Goal: Task Accomplishment & Management: Use online tool/utility

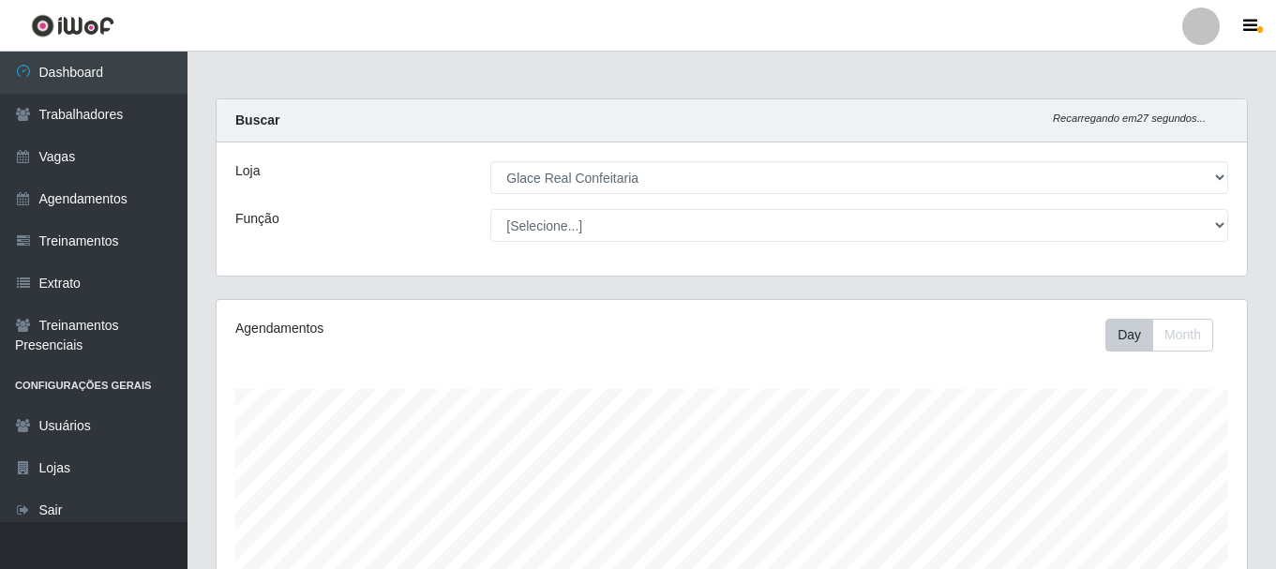
select select "445"
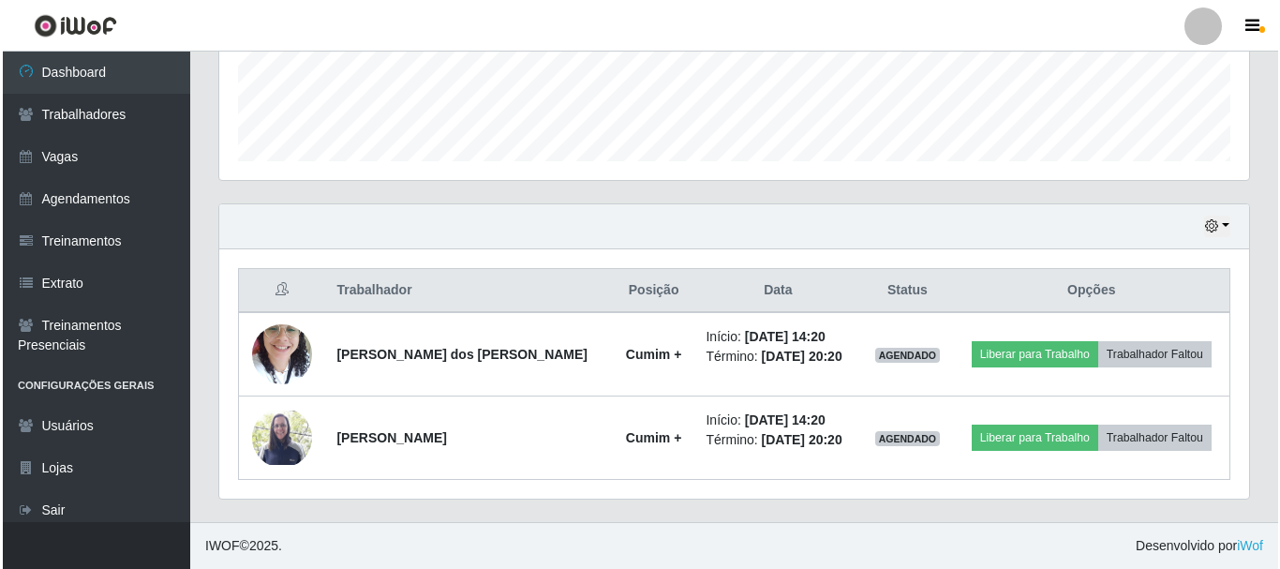
scroll to position [389, 1030]
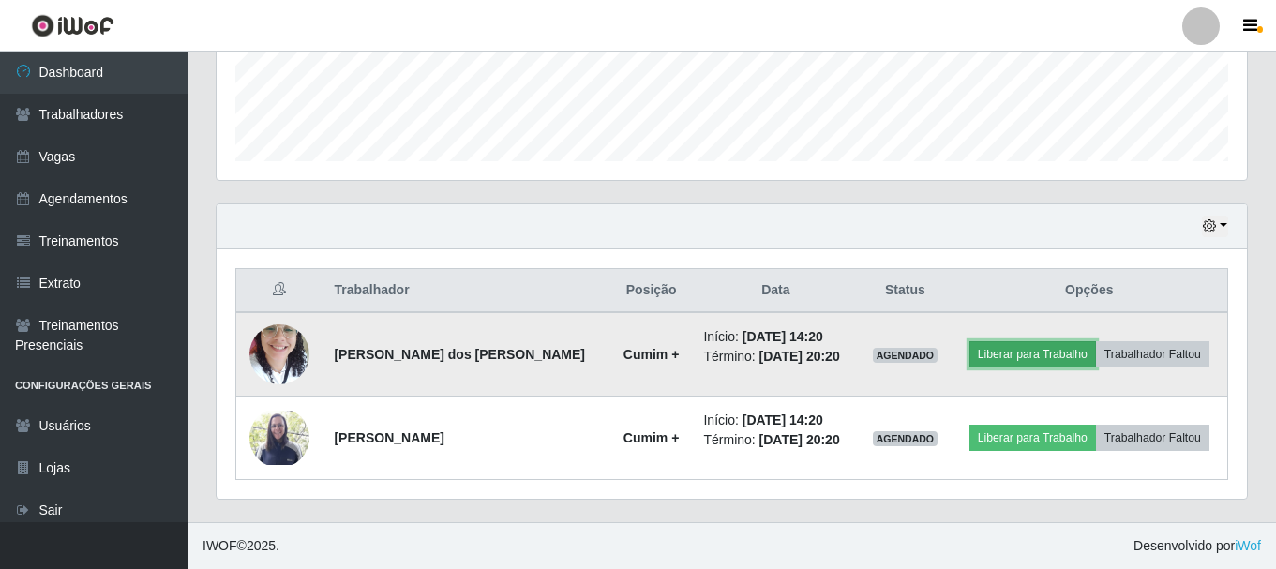
click at [1020, 364] on button "Liberar para Trabalho" at bounding box center [1032, 354] width 127 height 26
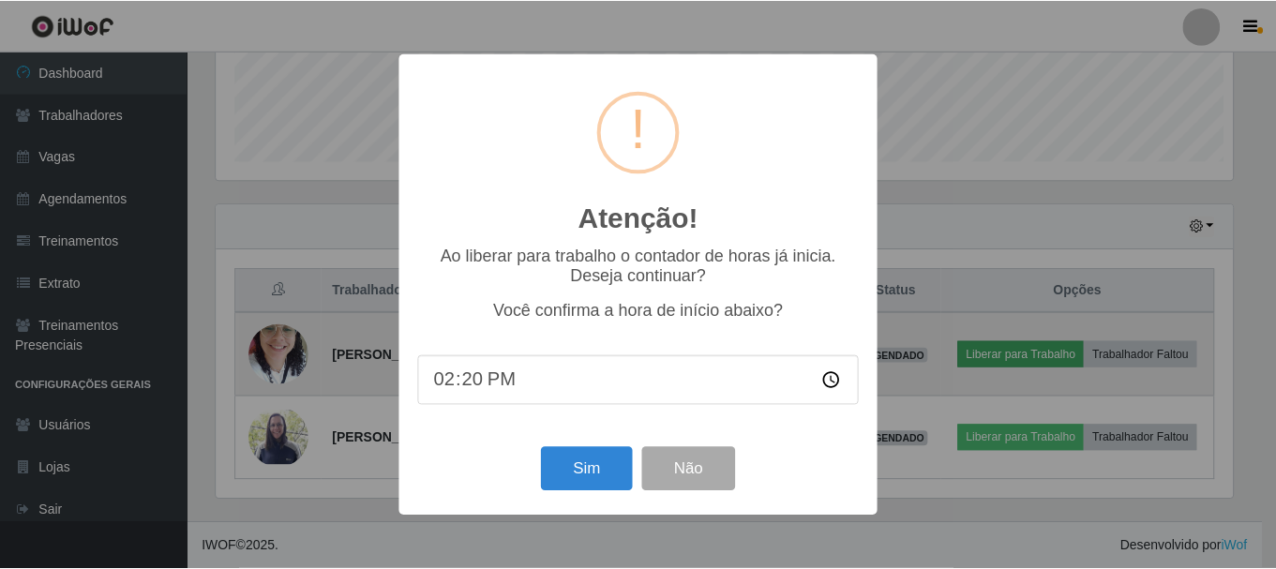
scroll to position [389, 1021]
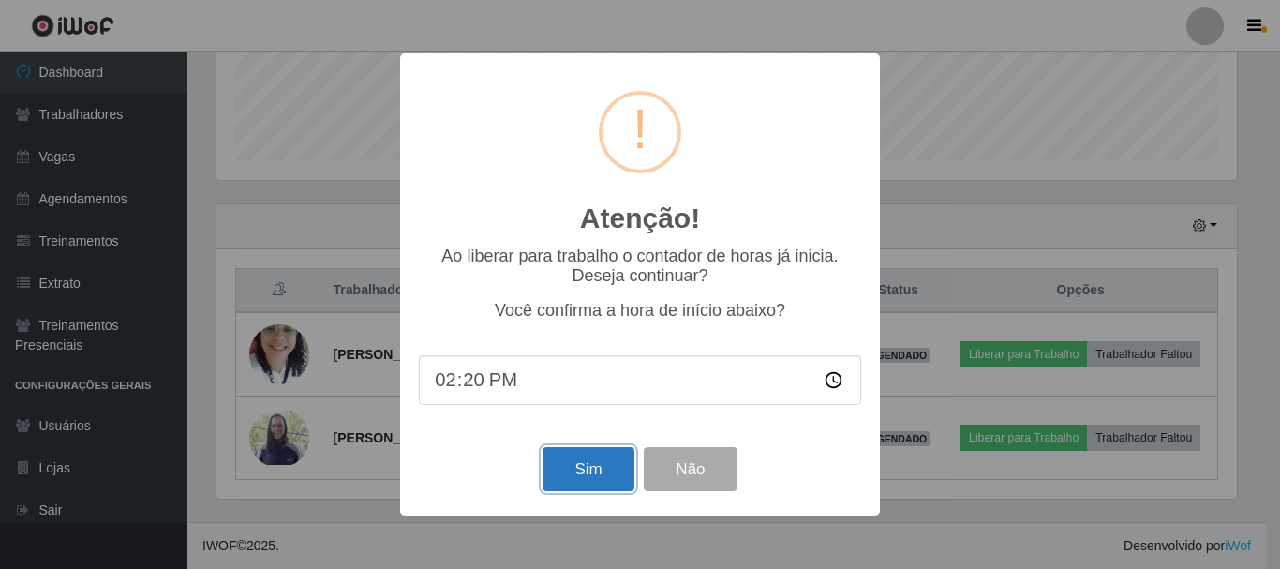
click at [570, 471] on button "Sim" at bounding box center [588, 469] width 91 height 44
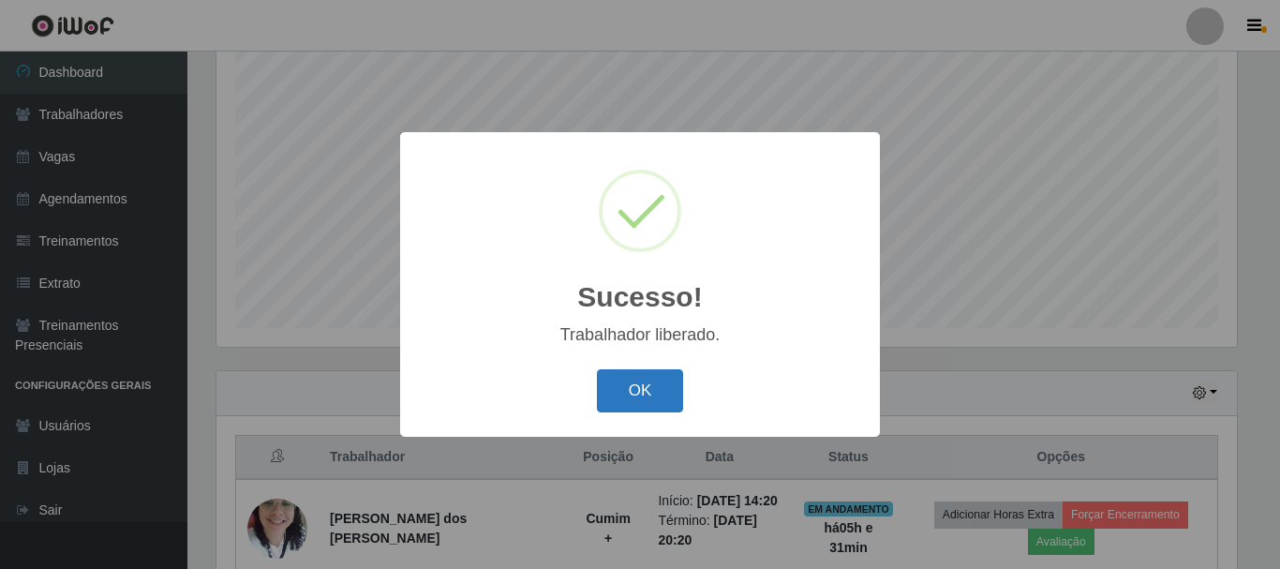
click at [671, 408] on button "OK" at bounding box center [640, 391] width 87 height 44
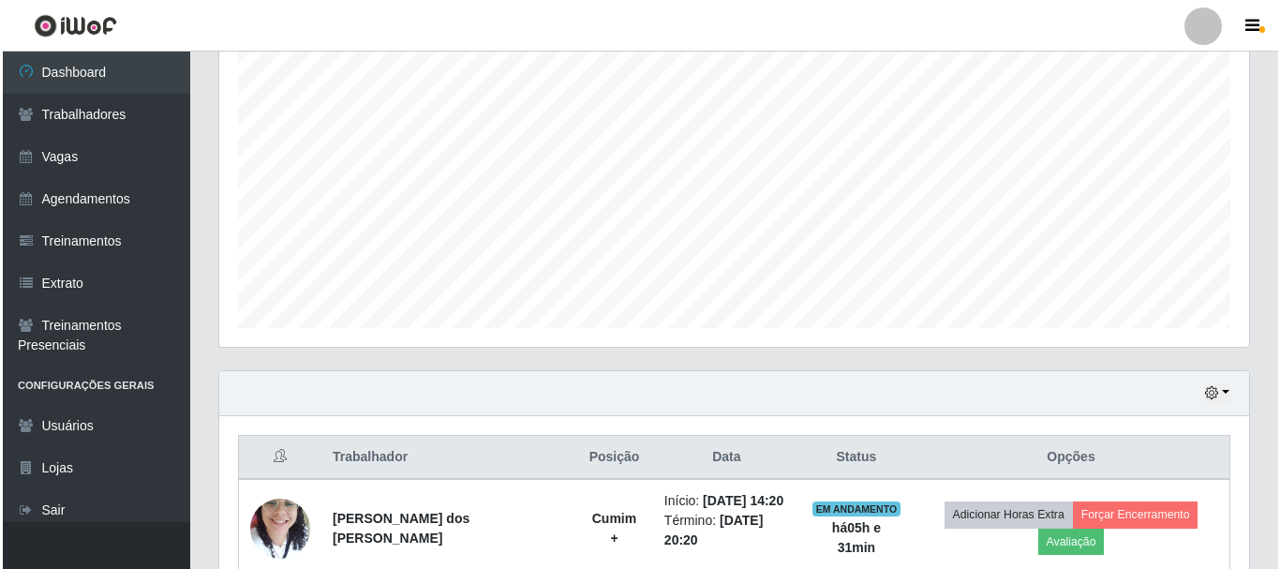
scroll to position [537, 0]
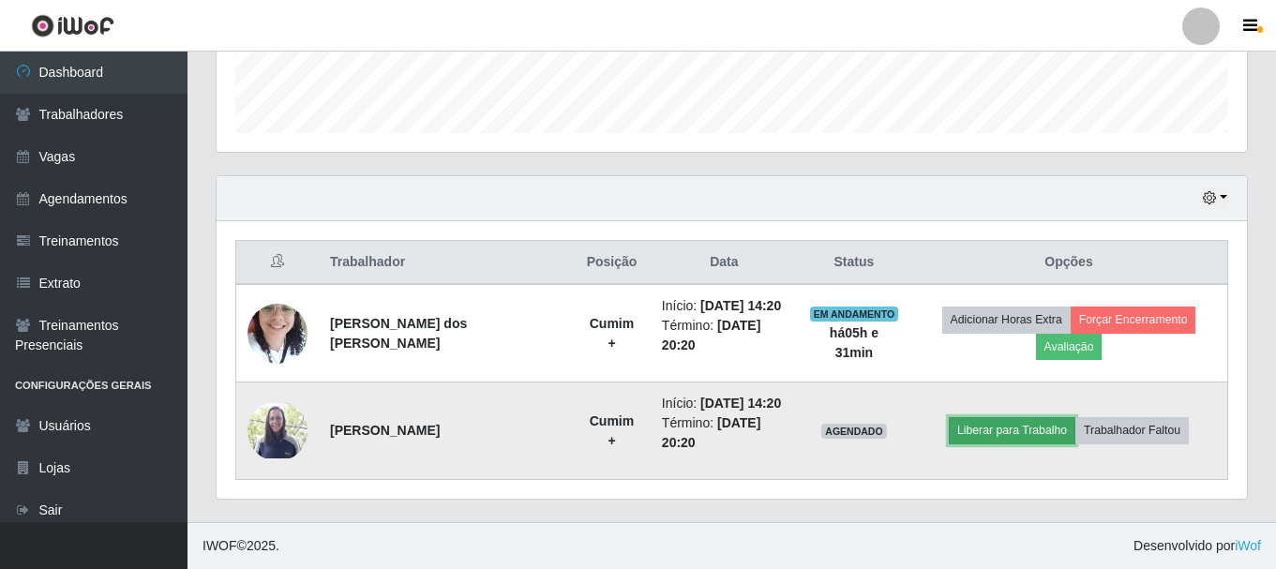
click at [1031, 428] on button "Liberar para Trabalho" at bounding box center [1012, 430] width 127 height 26
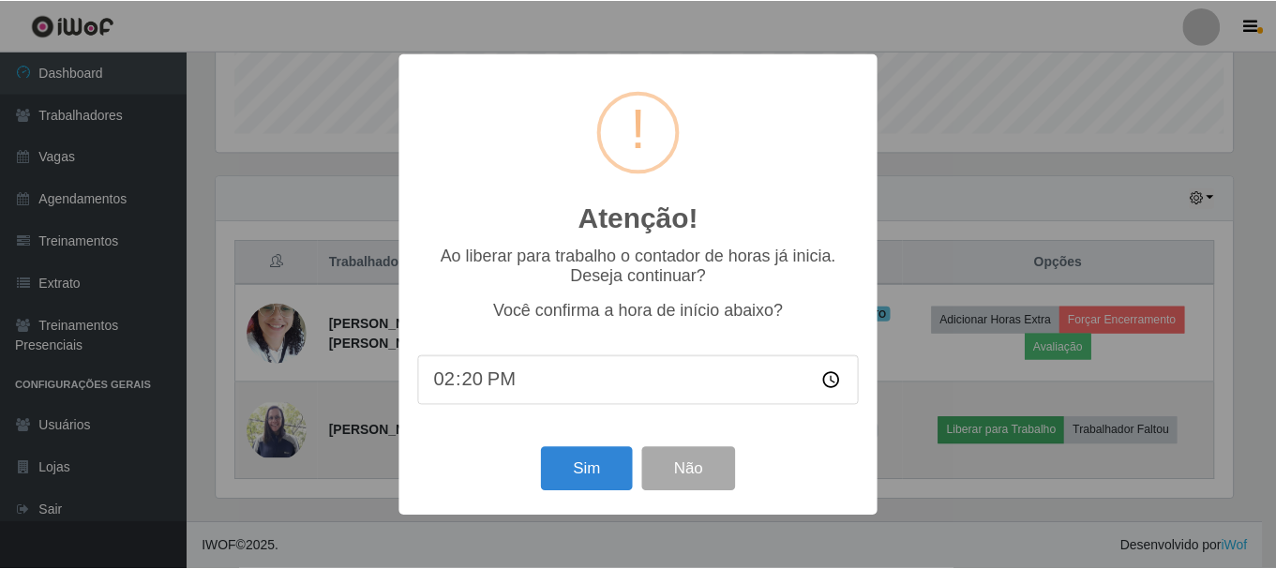
scroll to position [389, 1021]
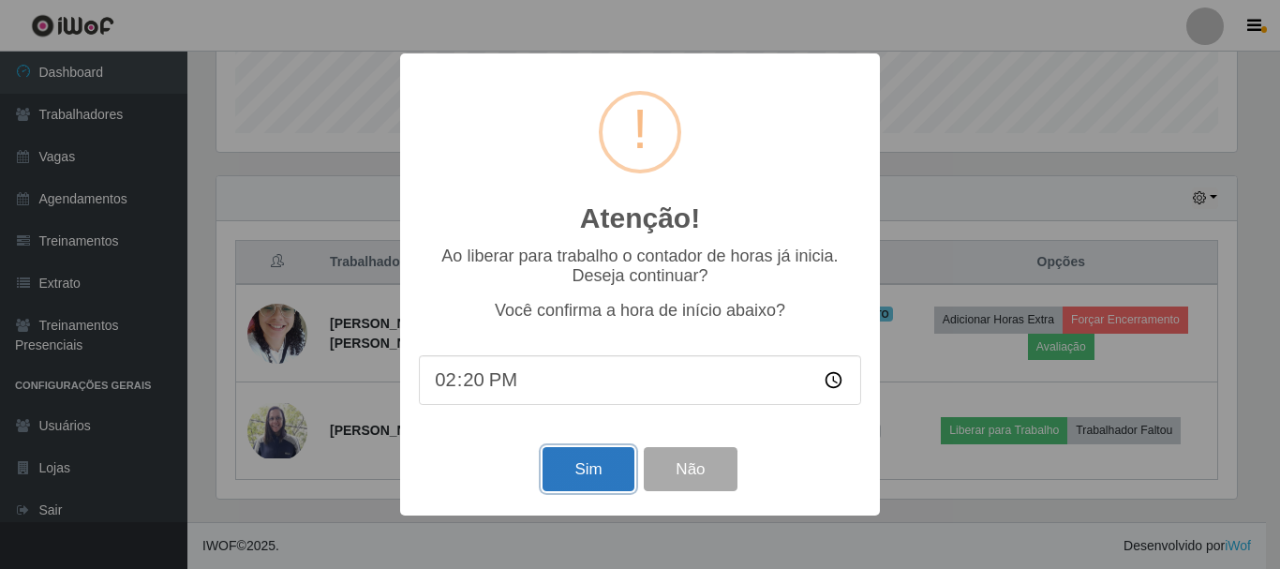
click at [591, 460] on button "Sim" at bounding box center [588, 469] width 91 height 44
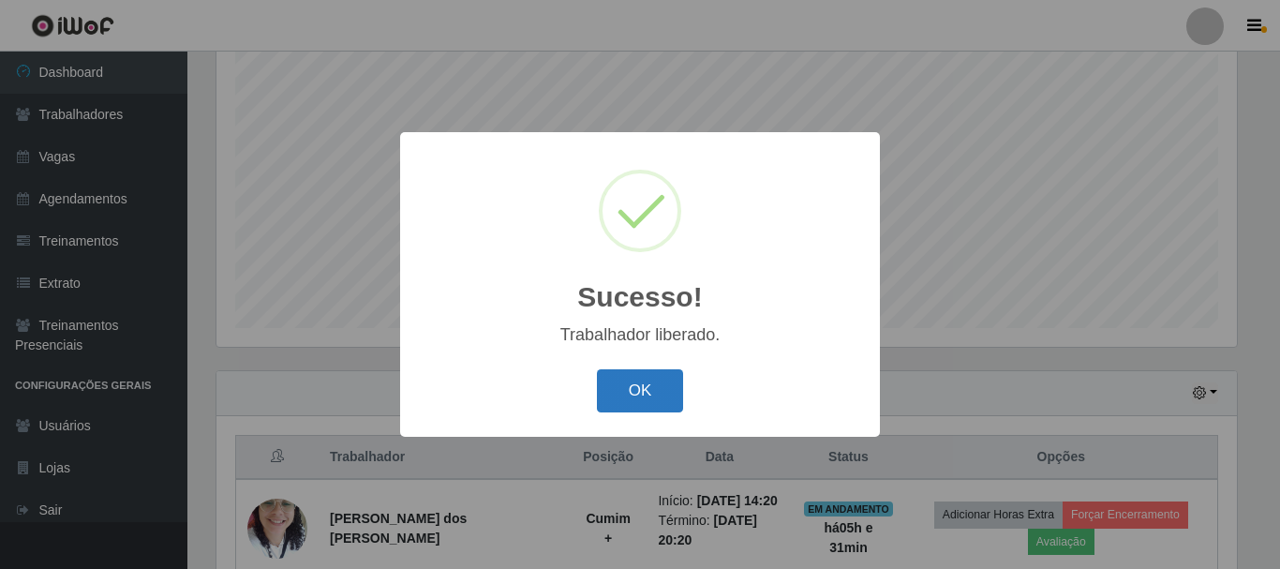
click at [655, 404] on button "OK" at bounding box center [640, 391] width 87 height 44
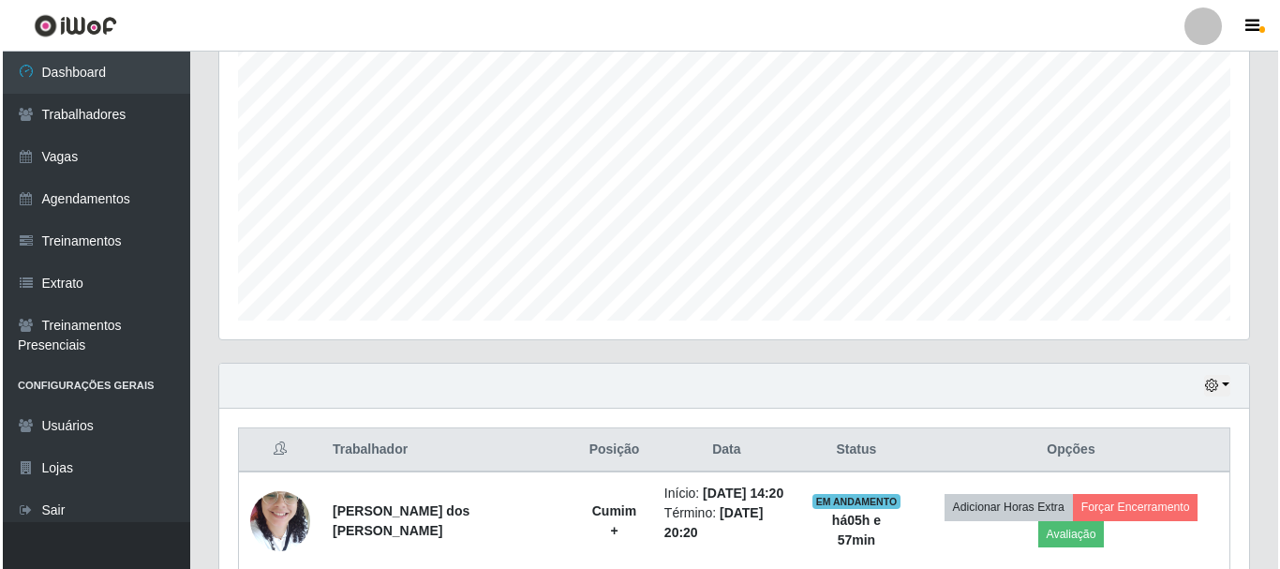
scroll to position [631, 0]
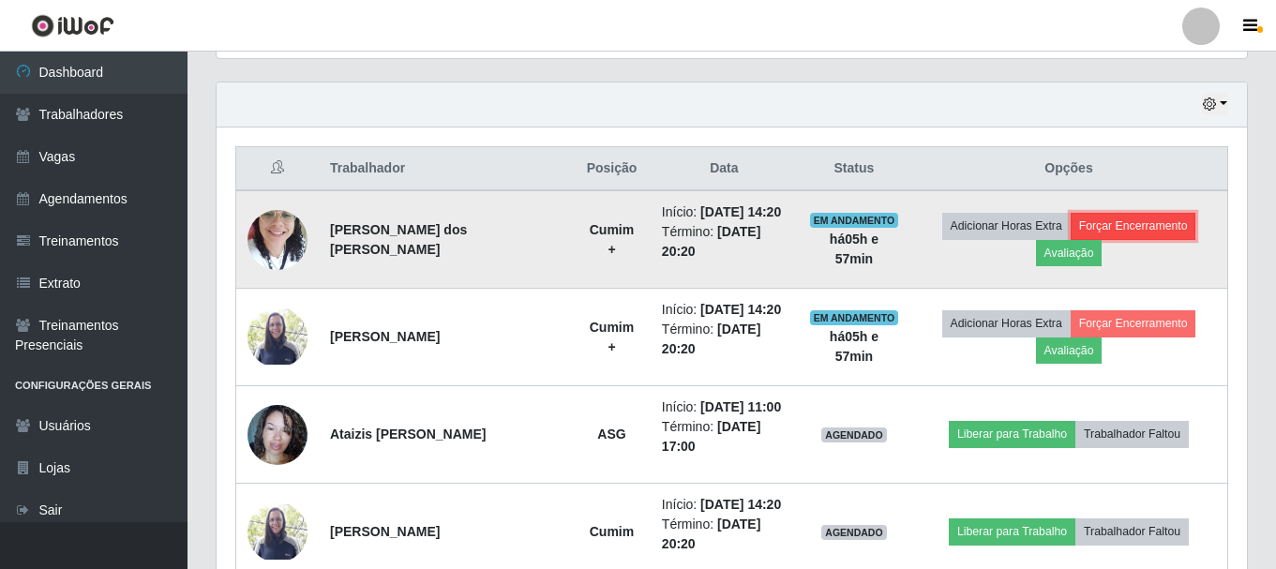
click at [1125, 227] on button "Forçar Encerramento" at bounding box center [1133, 226] width 126 height 26
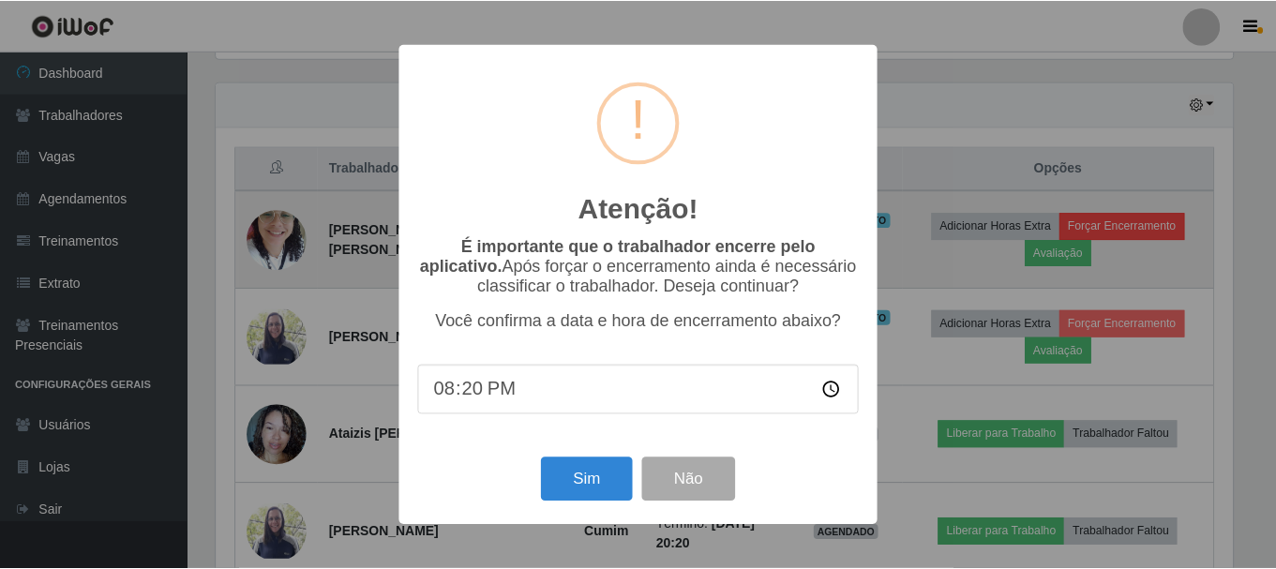
scroll to position [389, 1021]
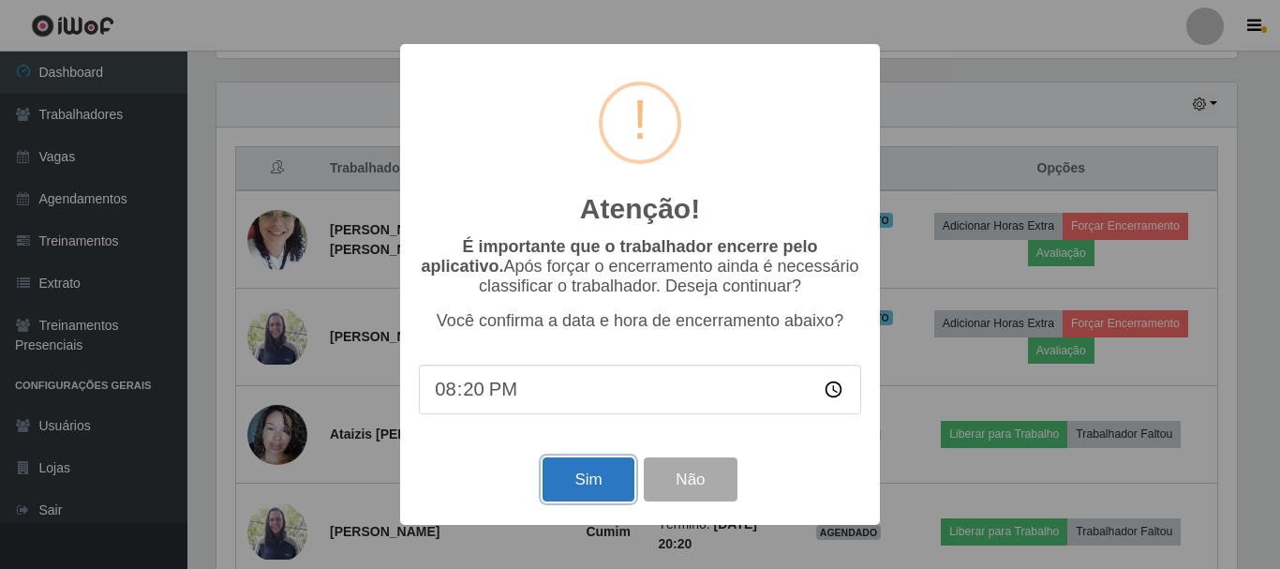
click at [577, 481] on button "Sim" at bounding box center [588, 479] width 91 height 44
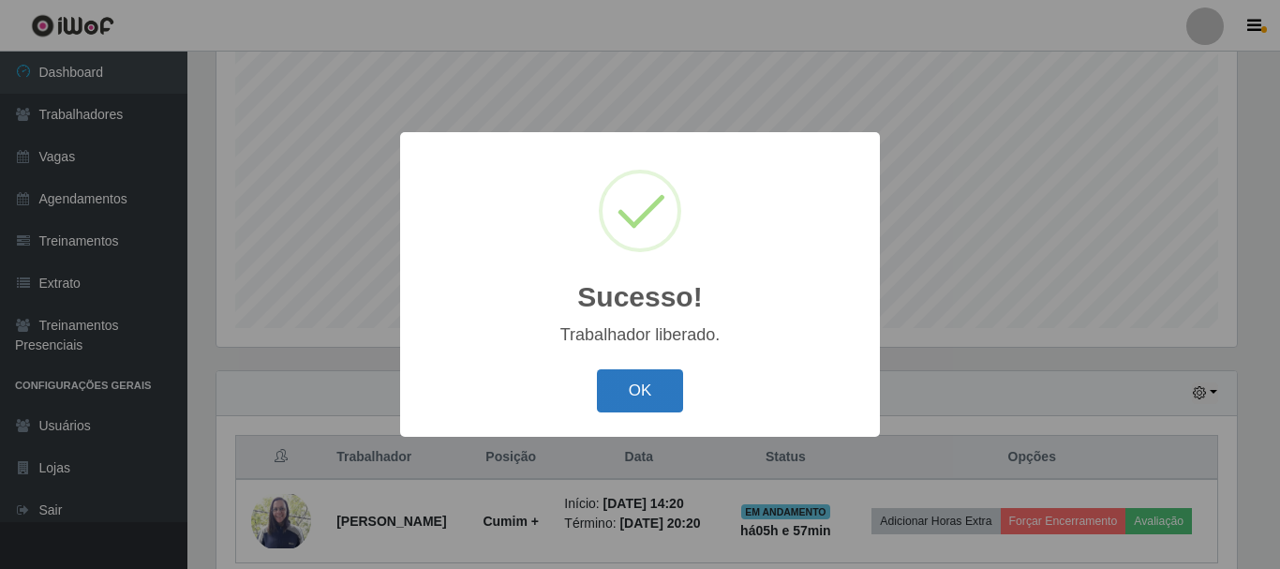
click at [635, 379] on button "OK" at bounding box center [640, 391] width 87 height 44
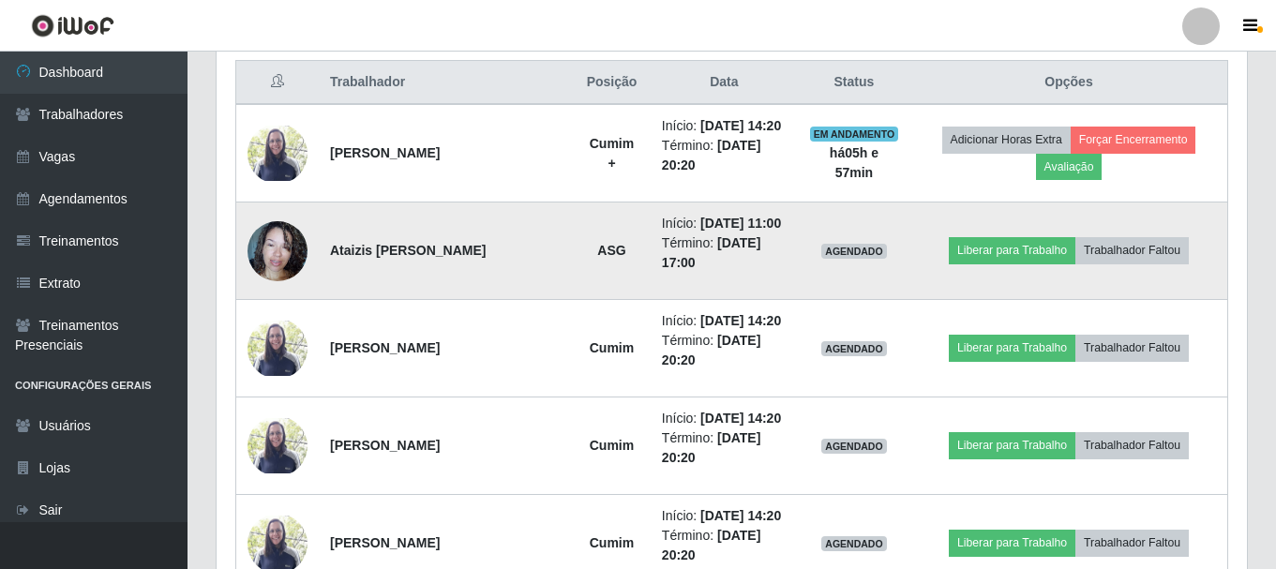
scroll to position [426, 0]
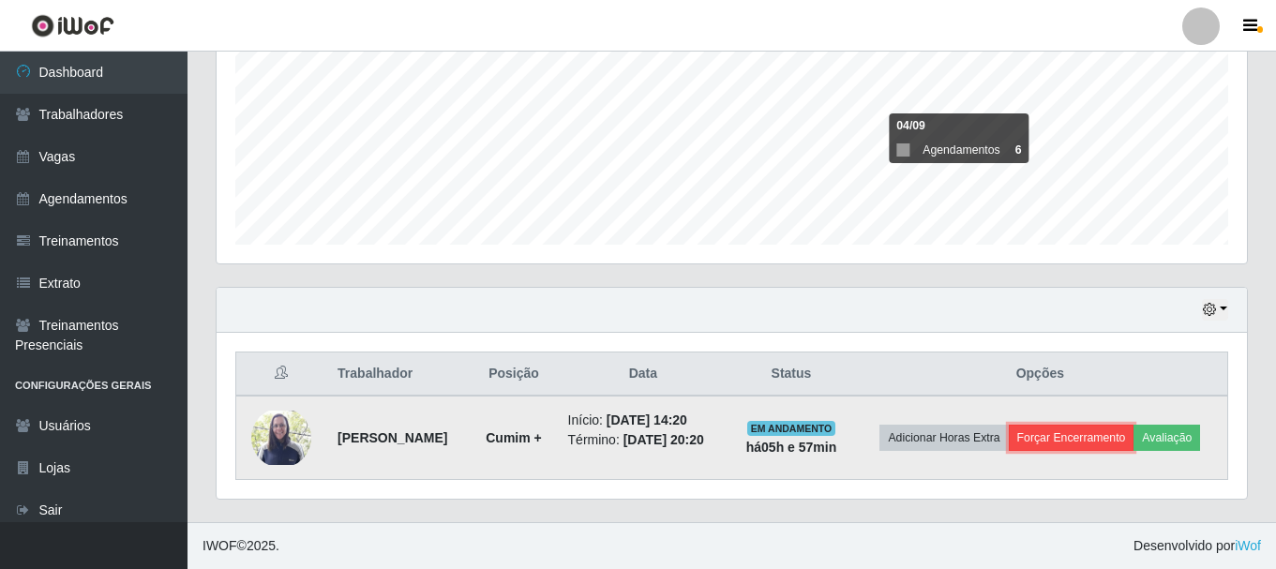
click at [1069, 445] on button "Forçar Encerramento" at bounding box center [1072, 438] width 126 height 26
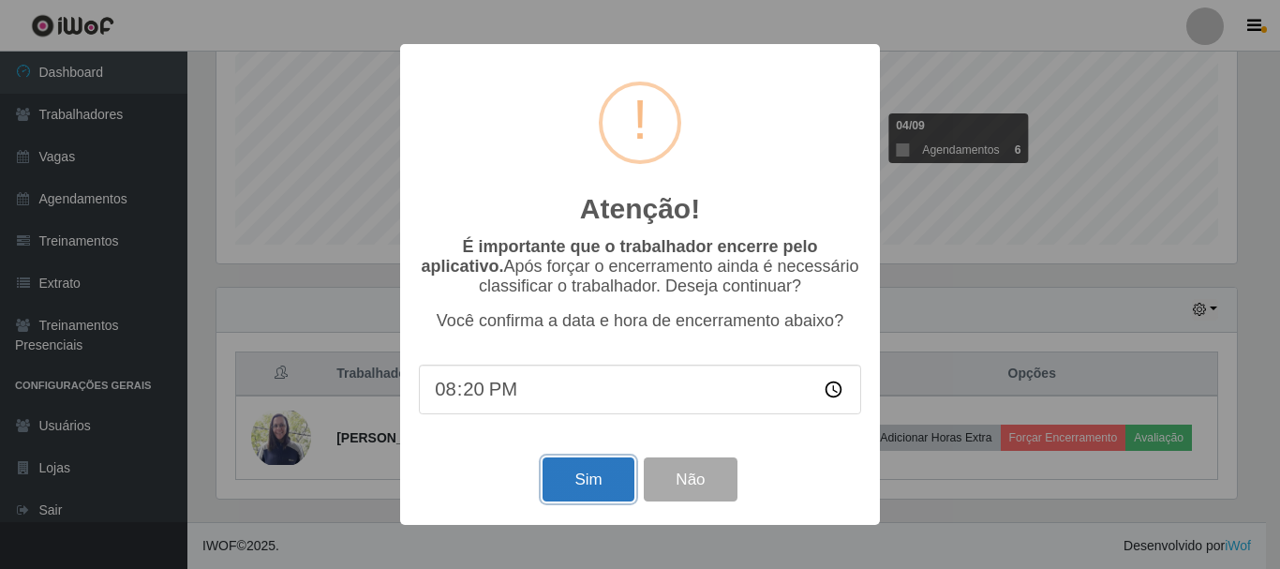
click at [580, 491] on button "Sim" at bounding box center [588, 479] width 91 height 44
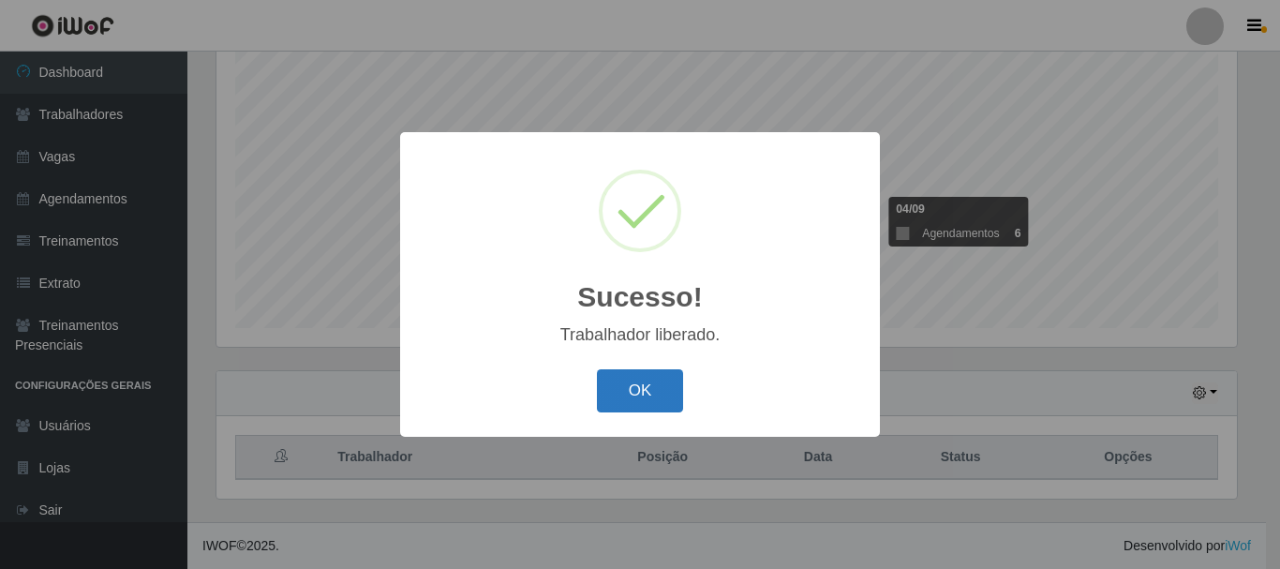
click at [642, 386] on button "OK" at bounding box center [640, 391] width 87 height 44
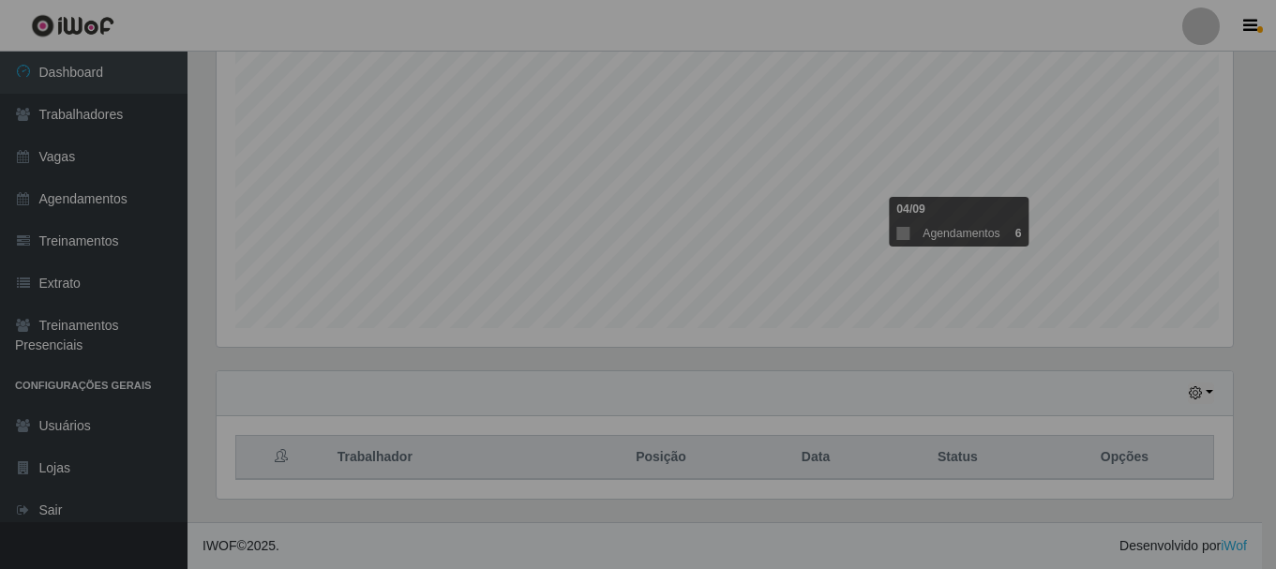
scroll to position [389, 1030]
